Goal: Use online tool/utility: Utilize a website feature to perform a specific function

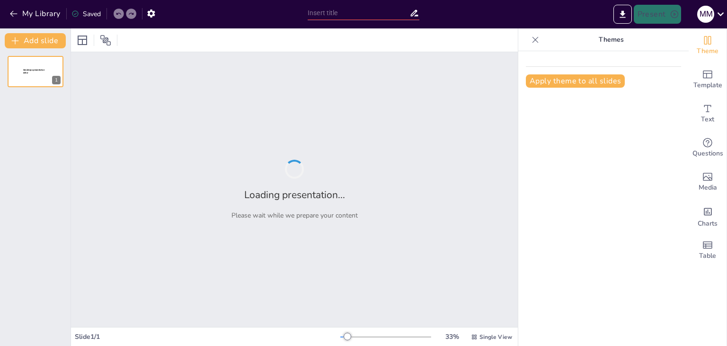
type input "Derecho a la Educación: Fundamentos y Garantías en la Ley General de Educación"
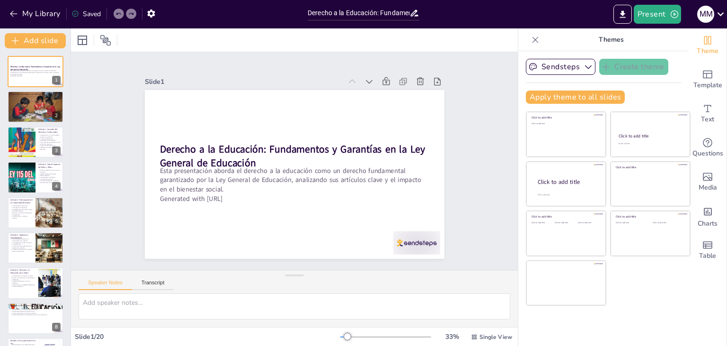
checkbox input "true"
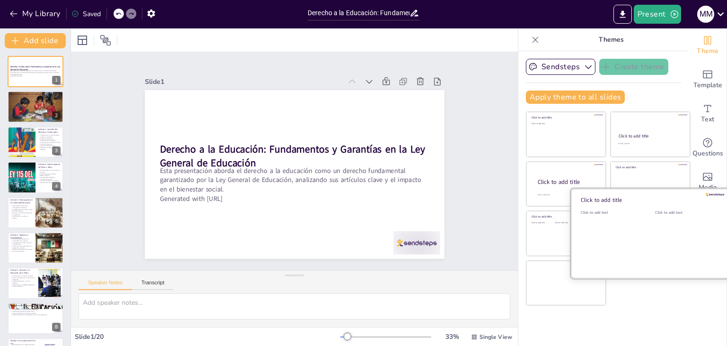
checkbox input "true"
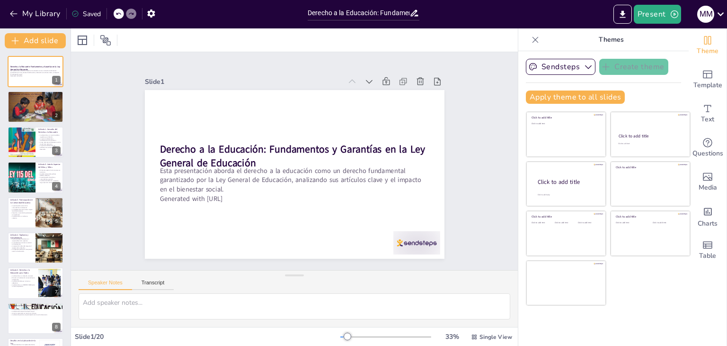
click at [455, 17] on div "Present m m" at bounding box center [575, 14] width 303 height 19
click at [533, 40] on icon at bounding box center [536, 39] width 6 height 6
checkbox input "true"
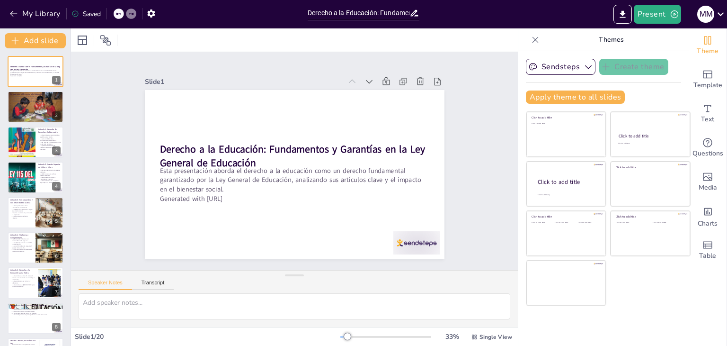
checkbox input "true"
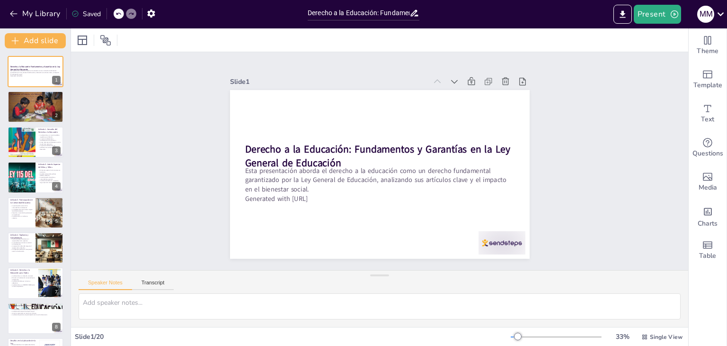
click at [529, 40] on div at bounding box center [380, 39] width 618 height 23
checkbox input "true"
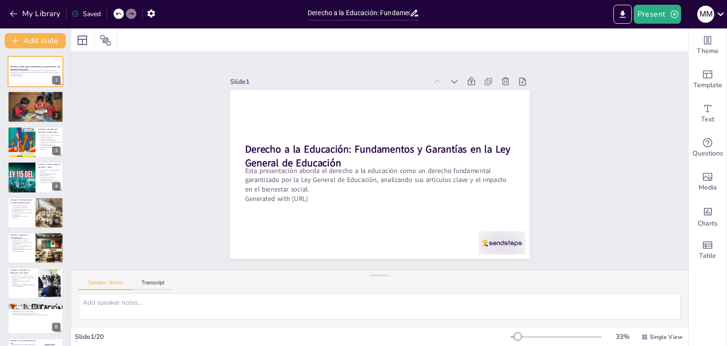
checkbox input "true"
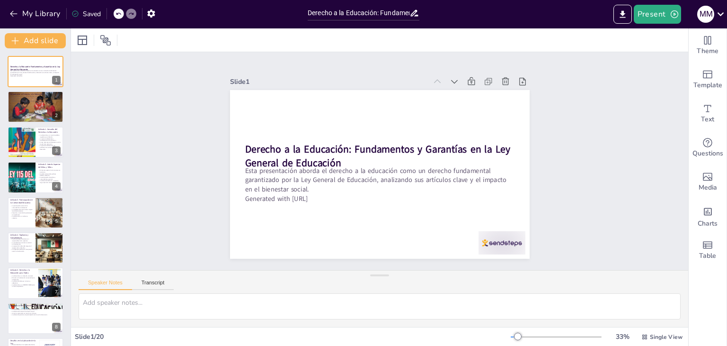
checkbox input "true"
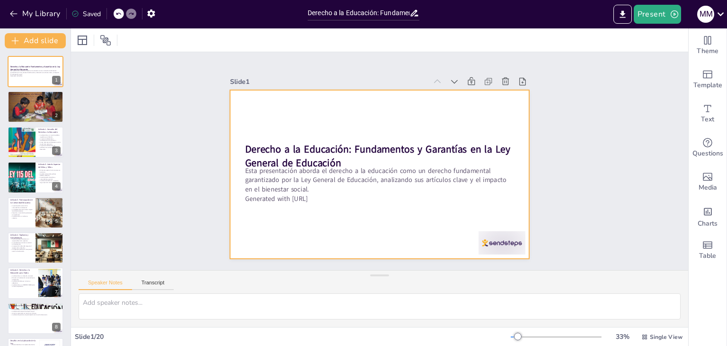
checkbox input "true"
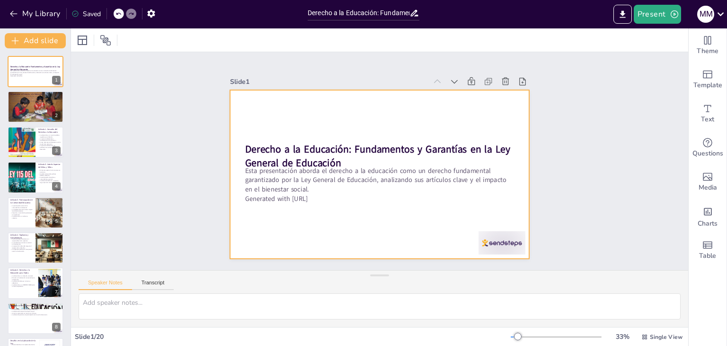
checkbox input "true"
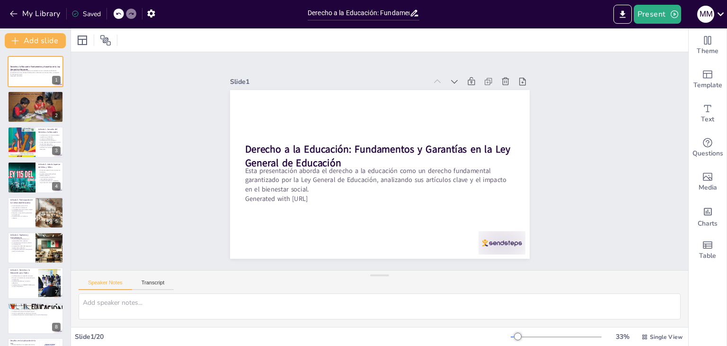
checkbox input "true"
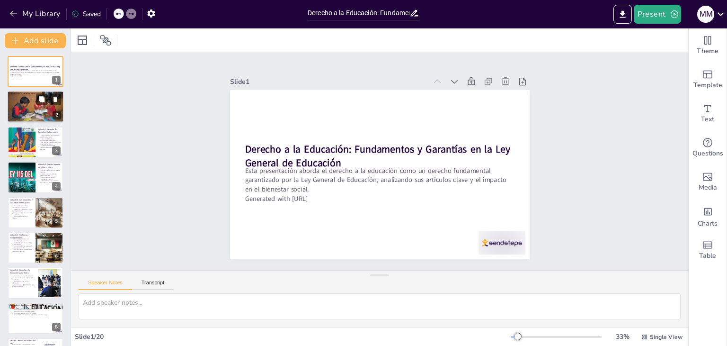
checkbox input "true"
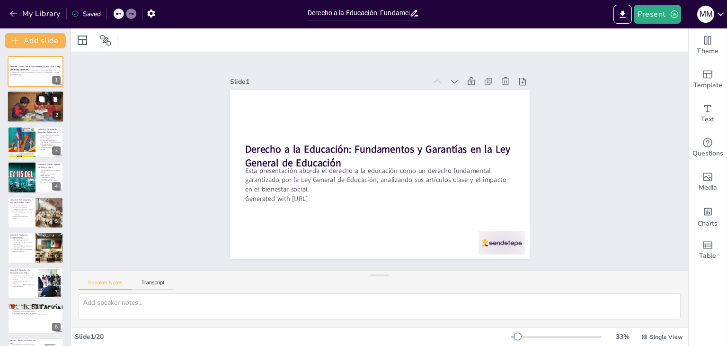
checkbox input "true"
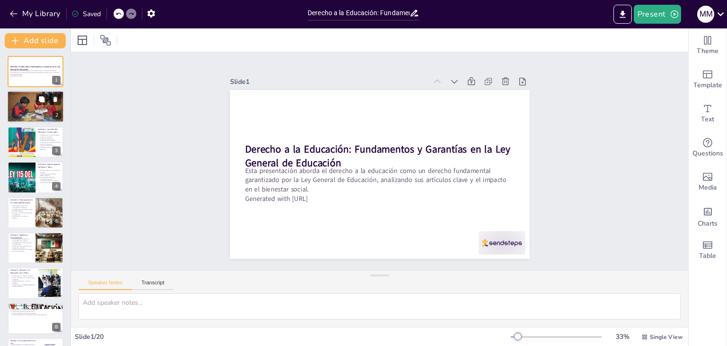
checkbox input "true"
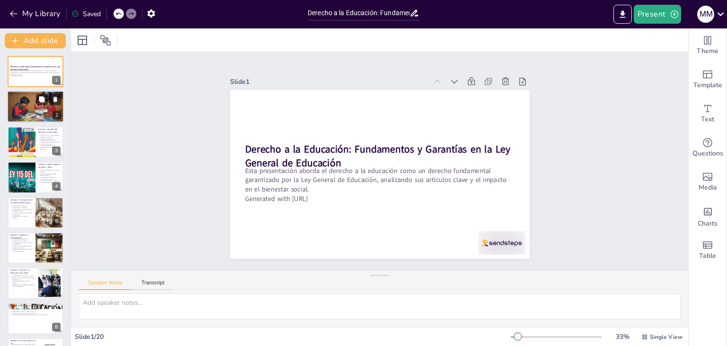
checkbox input "true"
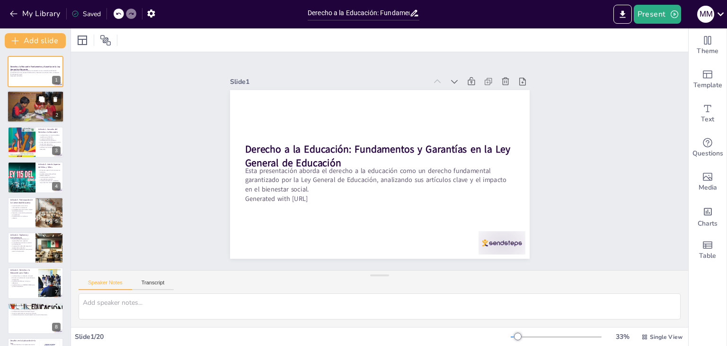
click at [35, 107] on div at bounding box center [35, 107] width 57 height 32
type textarea "La educación se considera un derecho humano fundamental, lo que implica que tod…"
checkbox input "true"
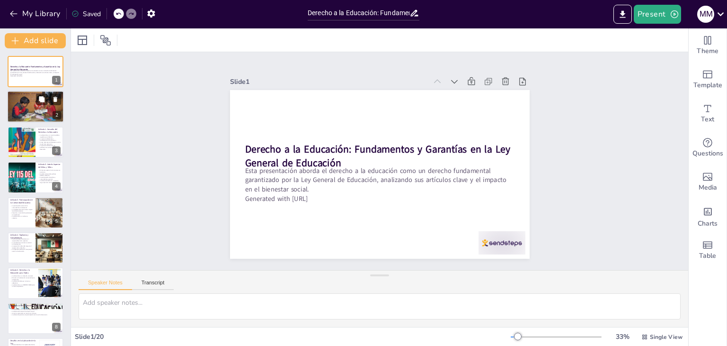
checkbox input "true"
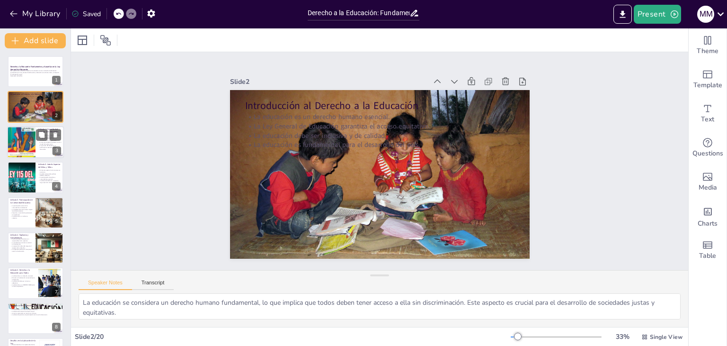
checkbox input "true"
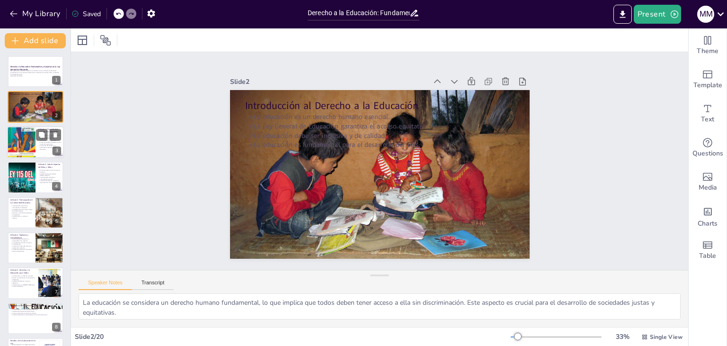
checkbox input "true"
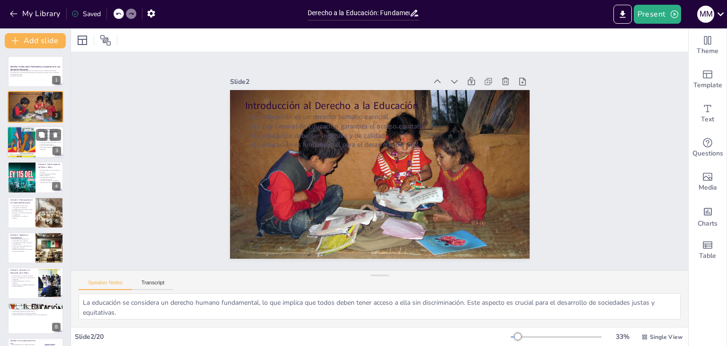
click at [28, 149] on div at bounding box center [21, 142] width 29 height 32
type textarea "Al ser la educación un servicio público, el Estado tiene la obligación de garan…"
checkbox input "true"
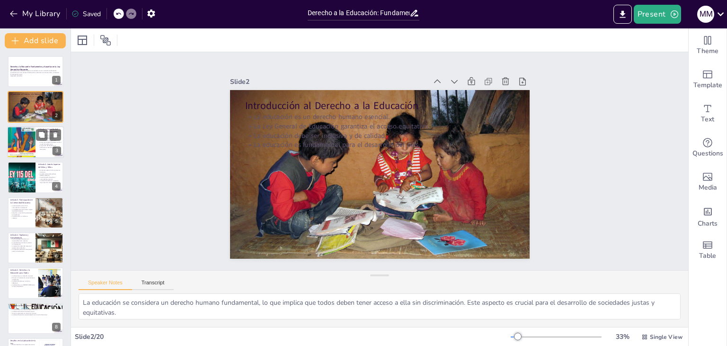
checkbox input "true"
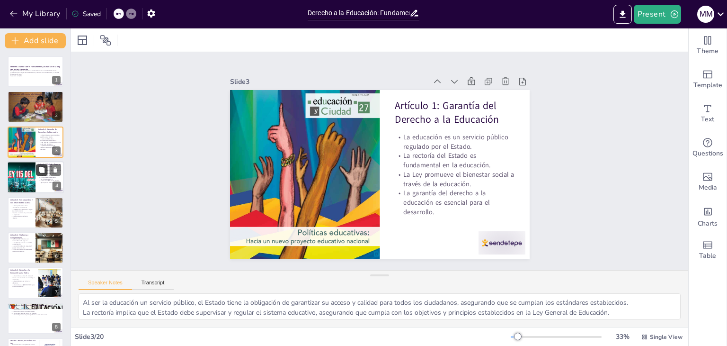
checkbox input "true"
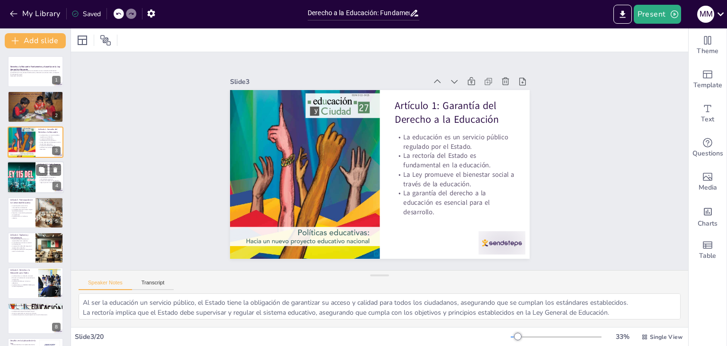
checkbox input "true"
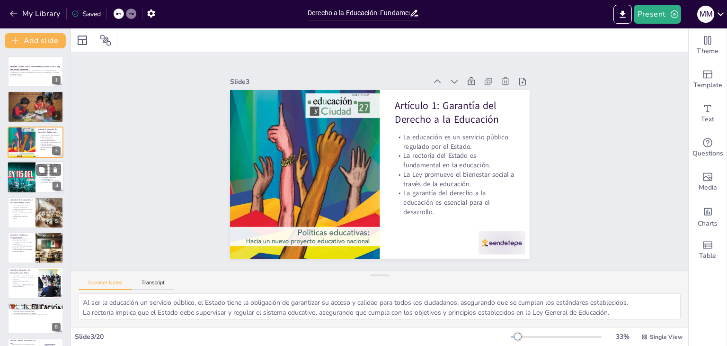
checkbox input "true"
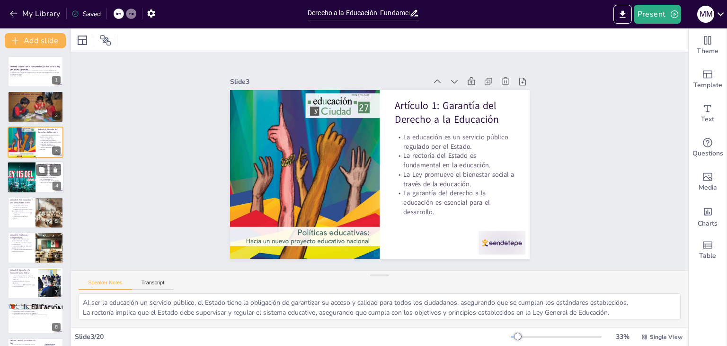
click at [45, 176] on p "La participación de padres y comunidad es esencial." at bounding box center [49, 177] width 23 height 3
type textarea "Priorizar el interés superior de los menores implica que todas las decisiones e…"
checkbox input "true"
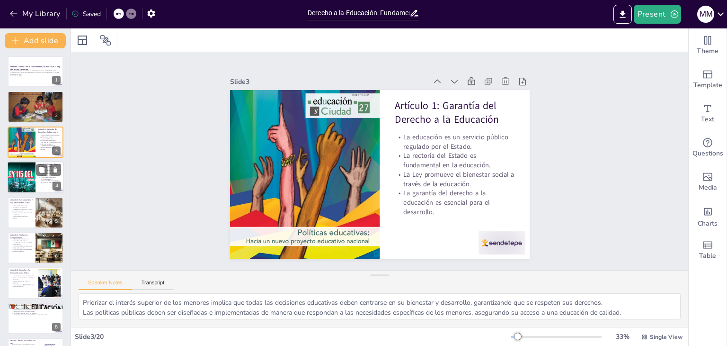
checkbox input "true"
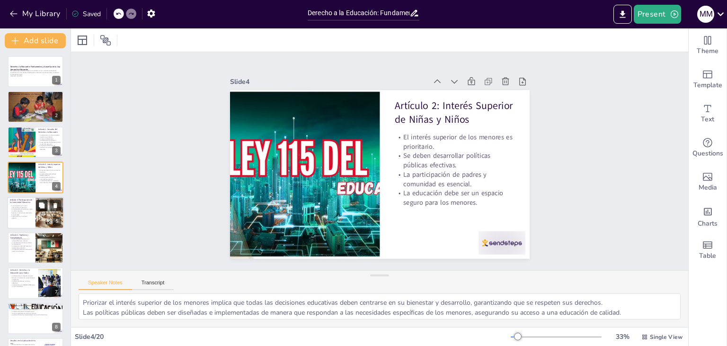
checkbox input "true"
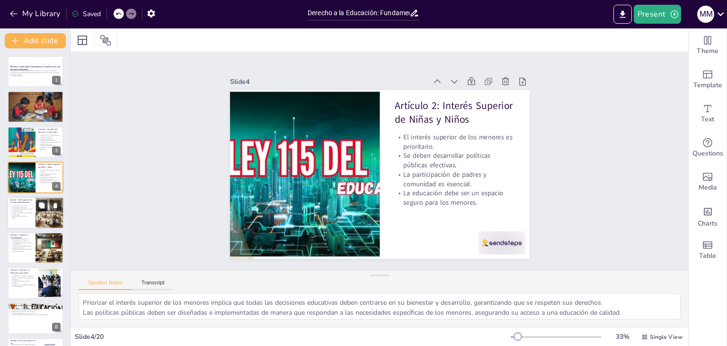
checkbox input "true"
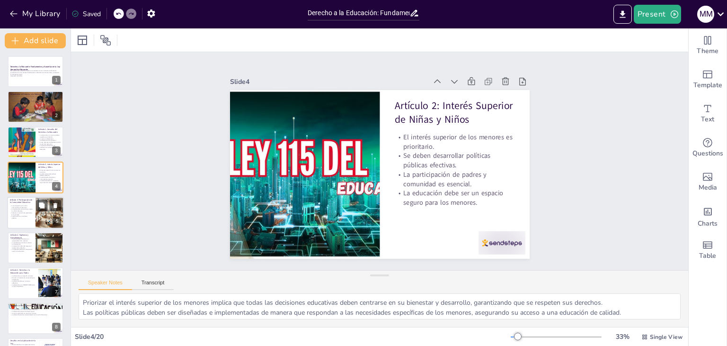
checkbox input "true"
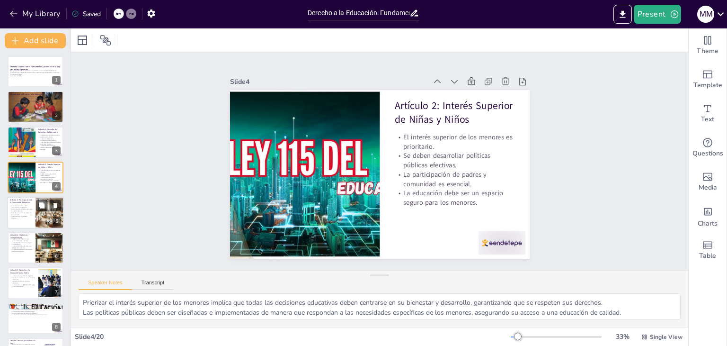
click at [41, 215] on div at bounding box center [50, 213] width 56 height 32
type textarea "Fomentar la participación activa de la comunidad es esencial para crear un ento…"
checkbox input "true"
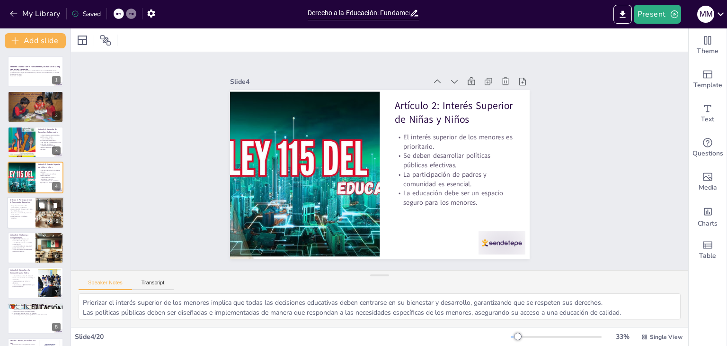
checkbox input "true"
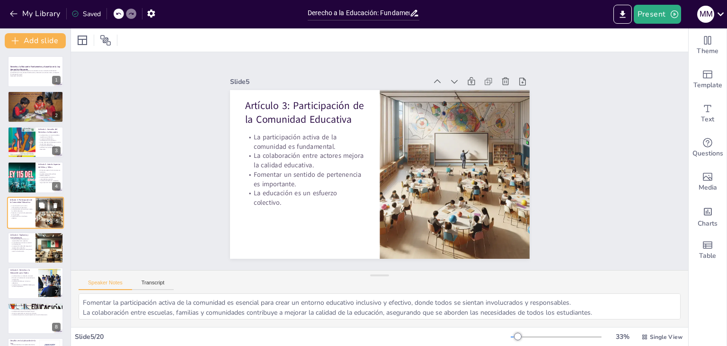
scroll to position [15, 0]
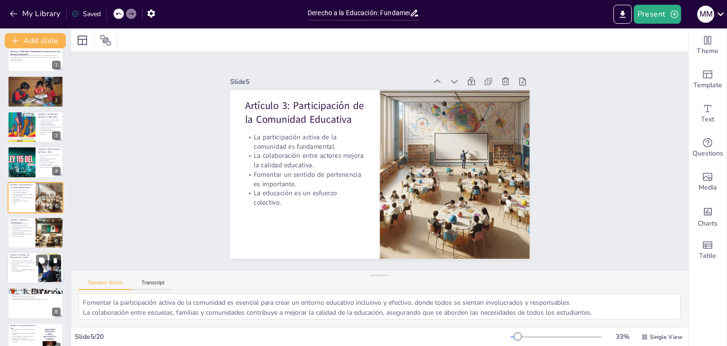
checkbox input "true"
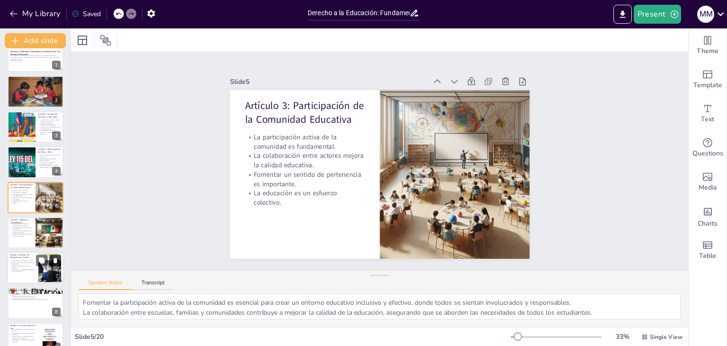
checkbox input "true"
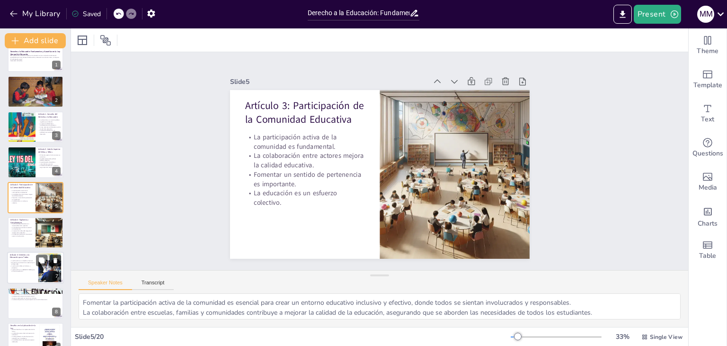
checkbox input "true"
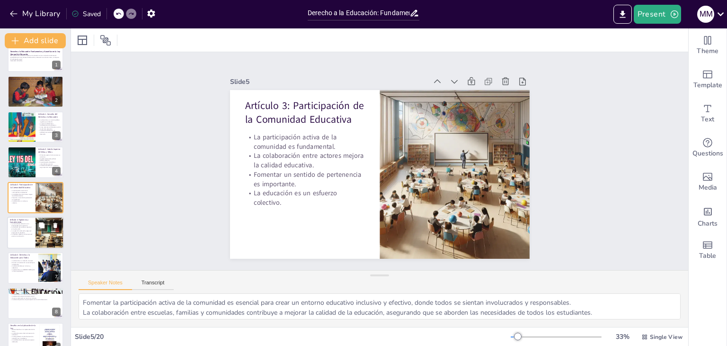
checkbox input "true"
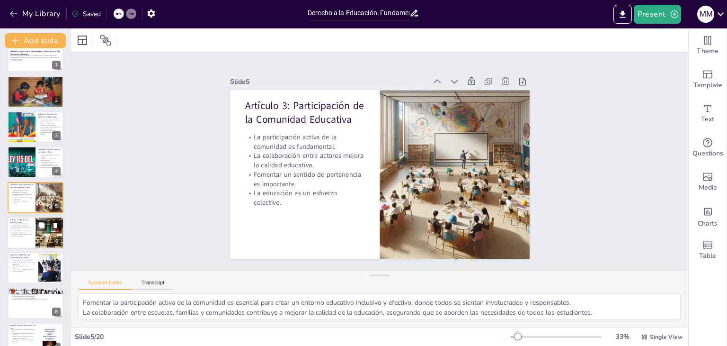
checkbox input "true"
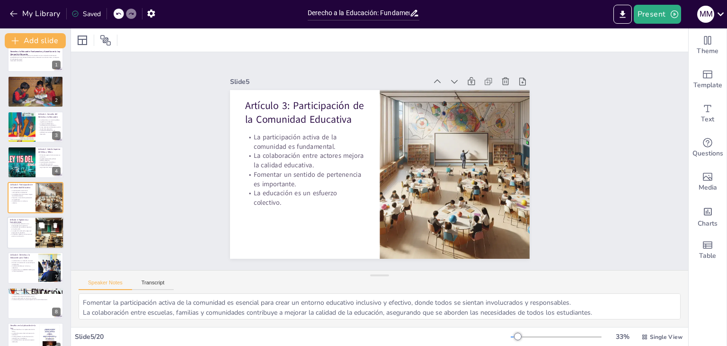
click at [30, 231] on p "La supervisión adecuada asegura el respeto de los derechos." at bounding box center [21, 231] width 23 height 3
type textarea "La vigilancia y aplicación de la Ley es una responsabilidad compartida entre di…"
checkbox input "true"
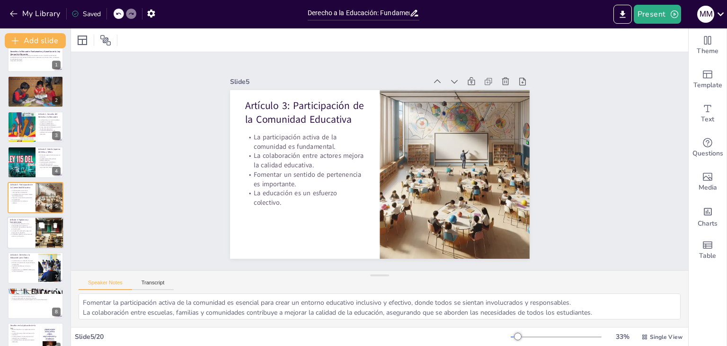
checkbox input "true"
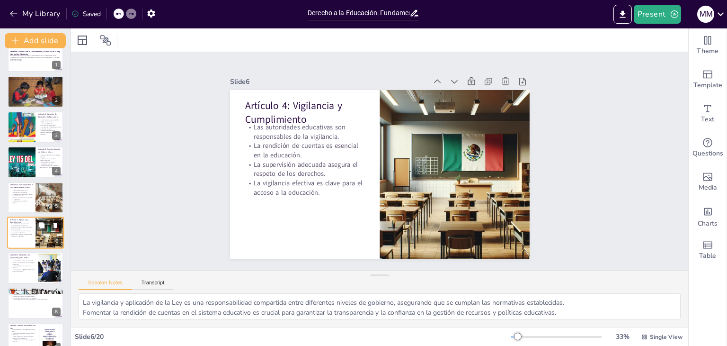
scroll to position [51, 0]
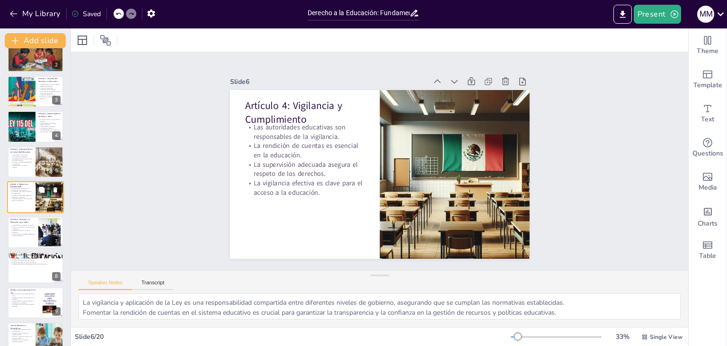
checkbox input "true"
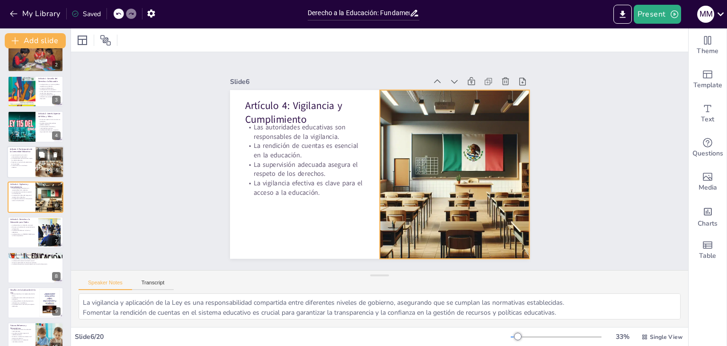
checkbox input "true"
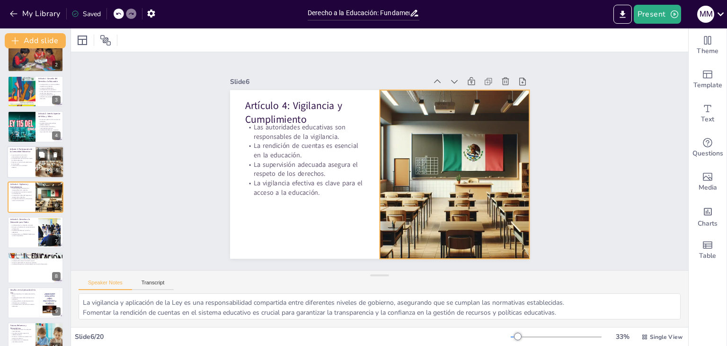
checkbox input "true"
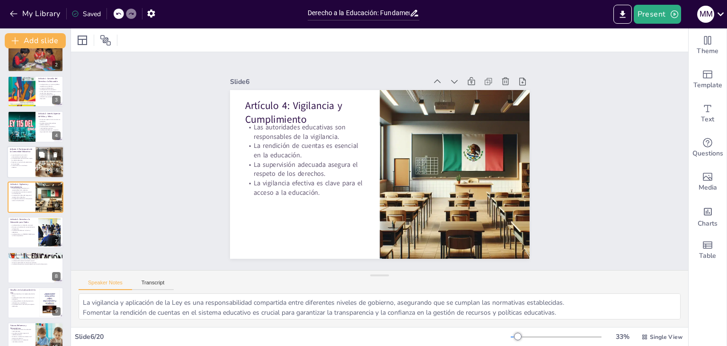
checkbox input "true"
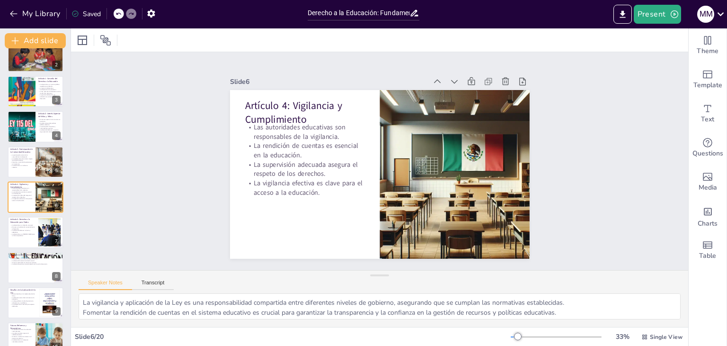
checkbox input "true"
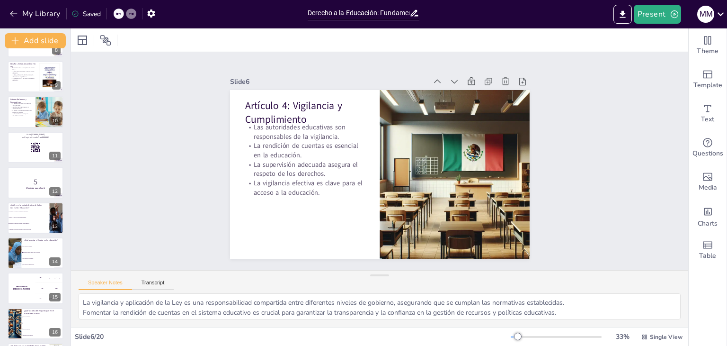
scroll to position [342, 0]
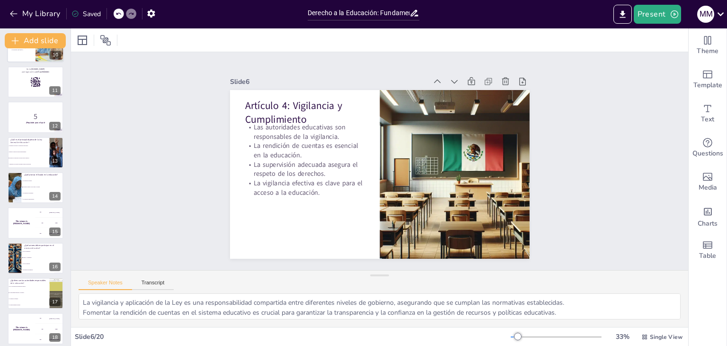
checkbox input "true"
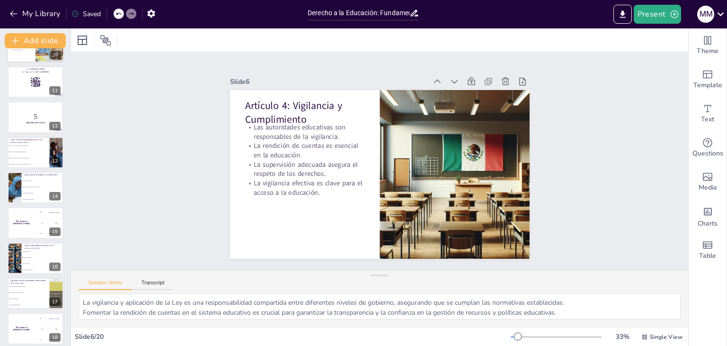
checkbox input "true"
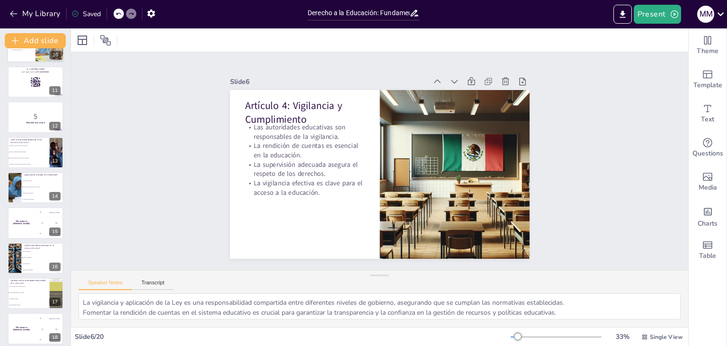
click at [21, 55] on div at bounding box center [35, 47] width 57 height 32
type textarea "La educación debe adaptarse a las necesidades cambiantes de la sociedad, lo que…"
checkbox input "true"
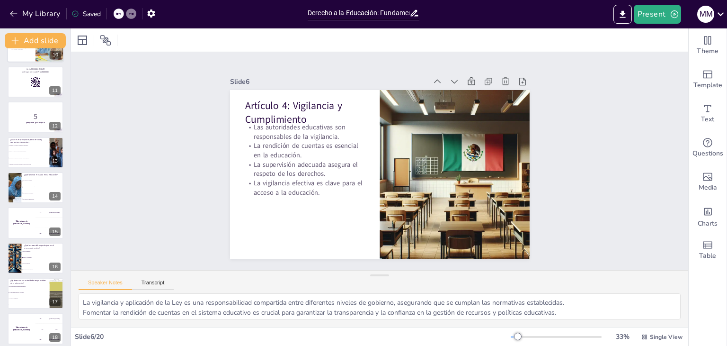
checkbox input "true"
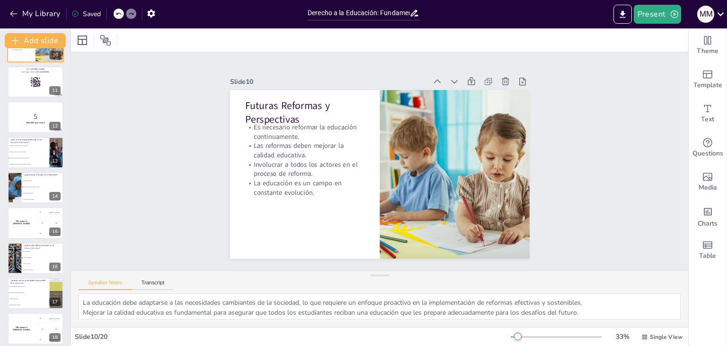
scroll to position [191, 0]
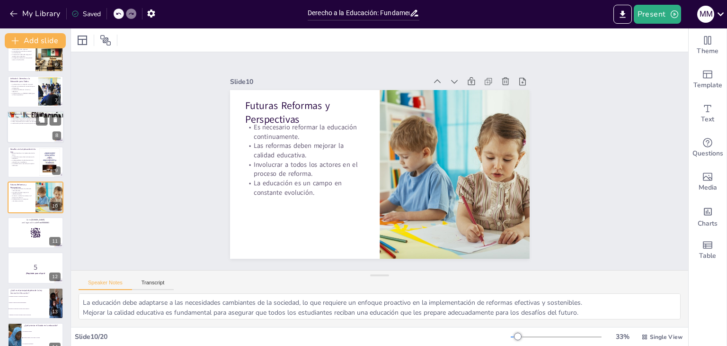
checkbox input "true"
click at [38, 229] on button at bounding box center [41, 224] width 11 height 11
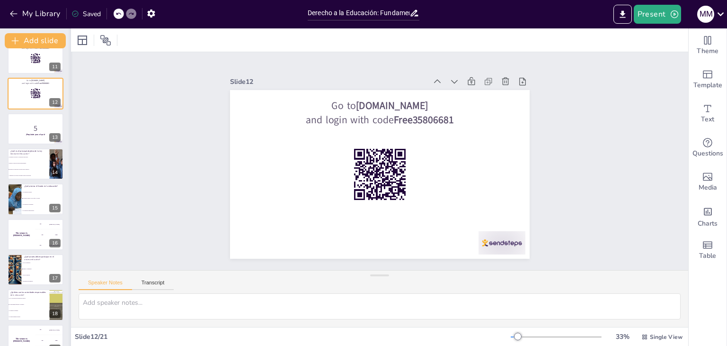
scroll to position [369, 0]
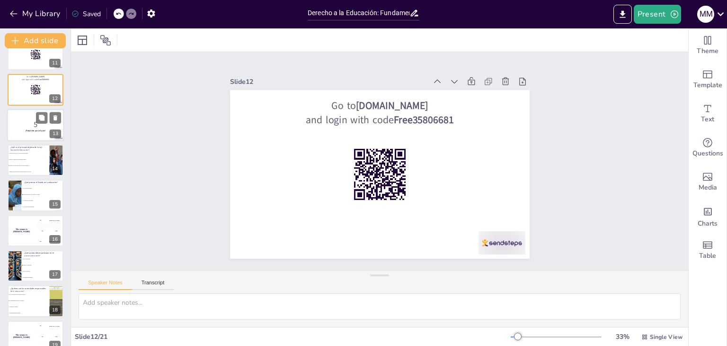
click at [32, 121] on p "5" at bounding box center [35, 124] width 51 height 10
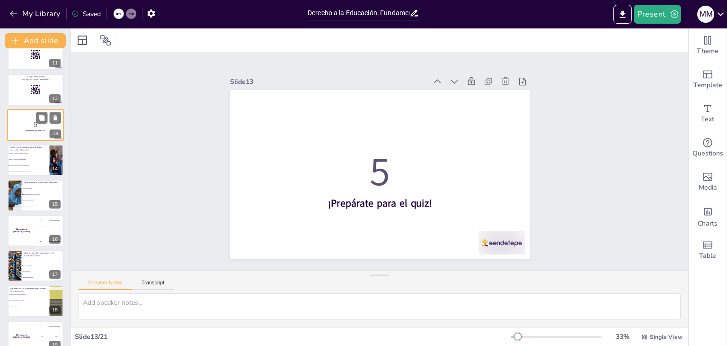
scroll to position [297, 0]
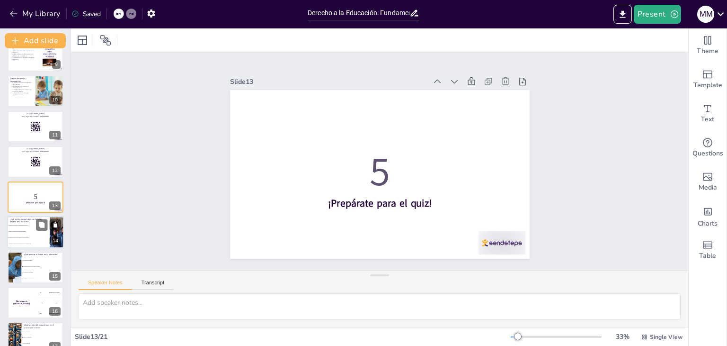
click at [29, 231] on span "Regular la educación privada únicamente." at bounding box center [29, 231] width 41 height 1
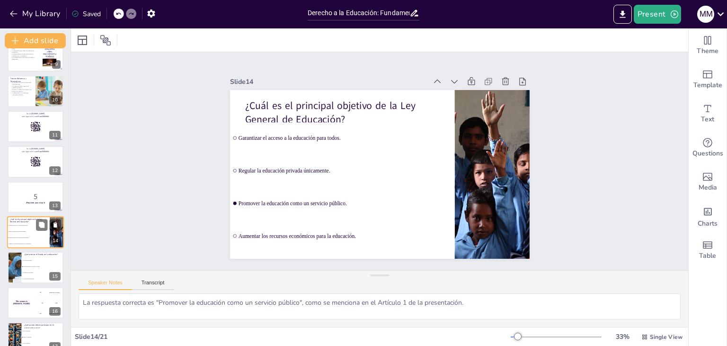
scroll to position [332, 0]
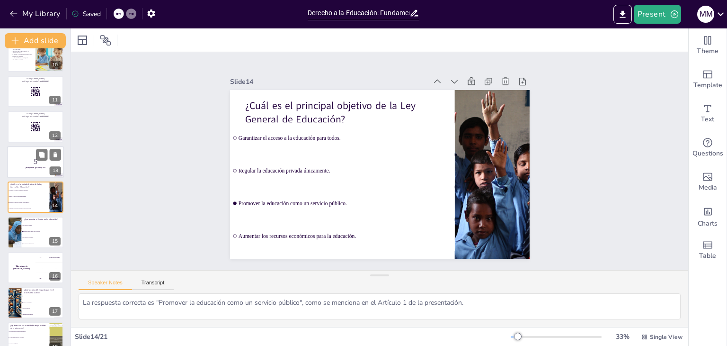
click at [40, 160] on p "5" at bounding box center [35, 161] width 51 height 10
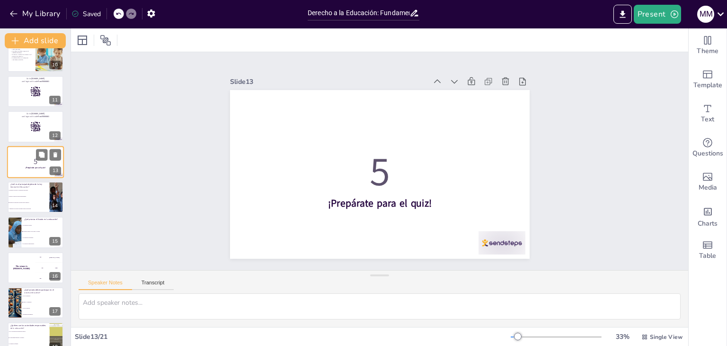
scroll to position [297, 0]
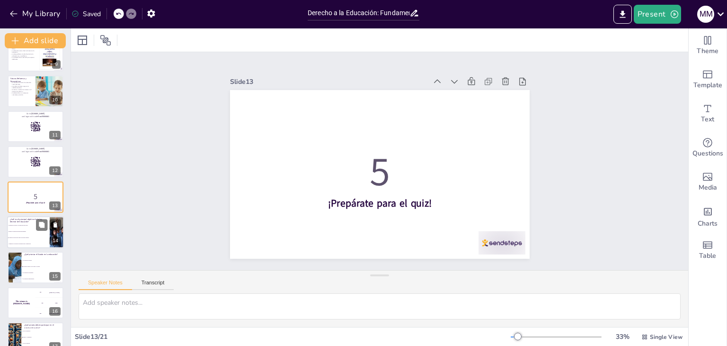
click at [27, 229] on li "Regular la educación privada únicamente." at bounding box center [28, 231] width 43 height 6
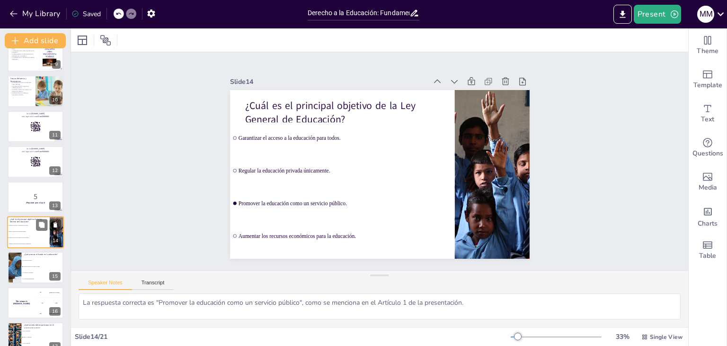
scroll to position [332, 0]
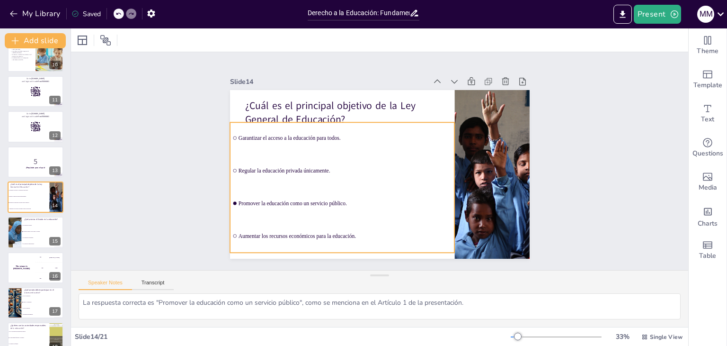
click at [326, 148] on li "Garantizar el acceso a la educación para todos." at bounding box center [345, 134] width 227 height 54
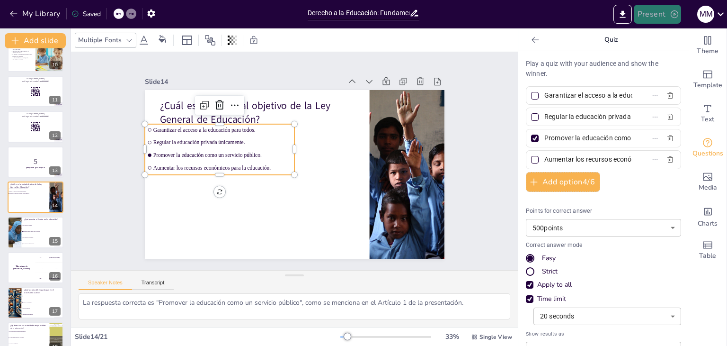
click at [648, 19] on button "Present" at bounding box center [657, 14] width 47 height 19
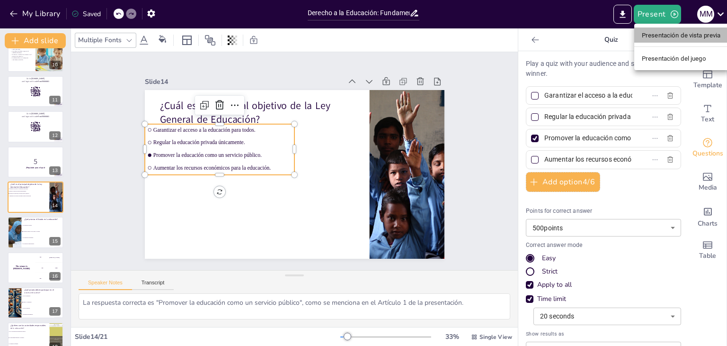
click at [672, 35] on font "Presentación de vista previa" at bounding box center [681, 35] width 79 height 7
